Goal: Task Accomplishment & Management: Use online tool/utility

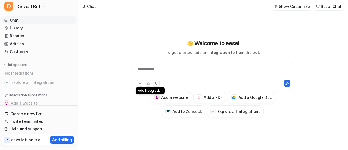
click at [138, 82] on icon at bounding box center [140, 83] width 4 height 4
click at [210, 98] on h3 "Add a PDF" at bounding box center [213, 97] width 19 height 6
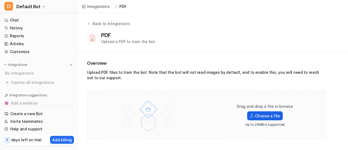
click at [253, 116] on img at bounding box center [252, 116] width 4 height 4
click at [0, 0] on input "Choose a file" at bounding box center [0, 0] width 0 height 0
